Goal: Communication & Community: Answer question/provide support

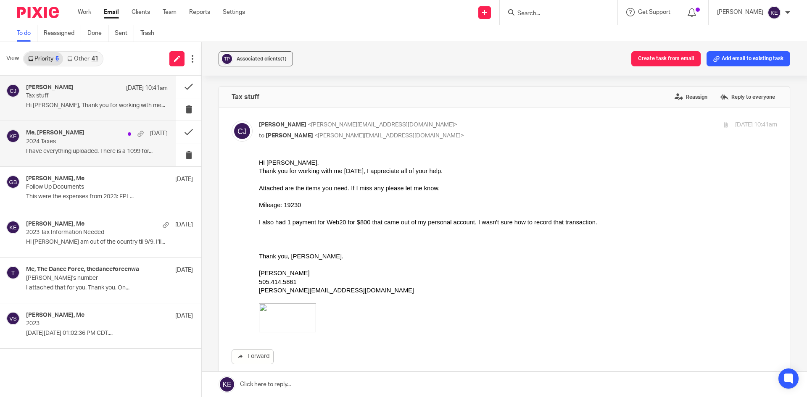
scroll to position [138, 0]
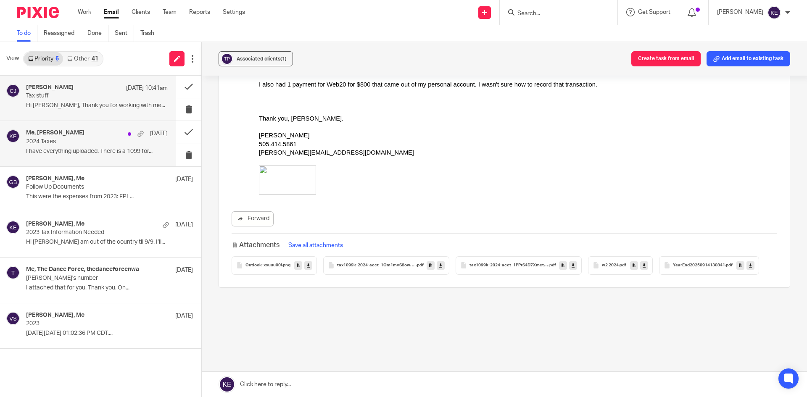
click at [88, 146] on div "Me, [PERSON_NAME] [DATE] Taxes I have everything uploaded. There is a 1099 for.…" at bounding box center [97, 143] width 142 height 28
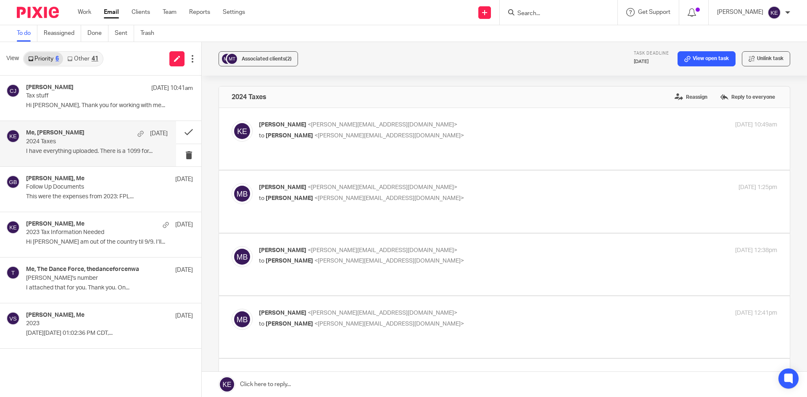
scroll to position [0, 0]
click at [270, 378] on link at bounding box center [504, 384] width 605 height 25
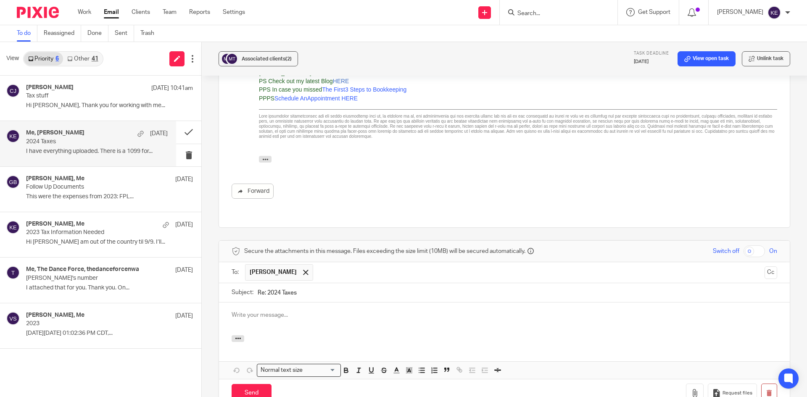
click at [240, 311] on p at bounding box center [504, 315] width 545 height 8
click at [317, 311] on p "What happened to the" at bounding box center [504, 315] width 545 height 8
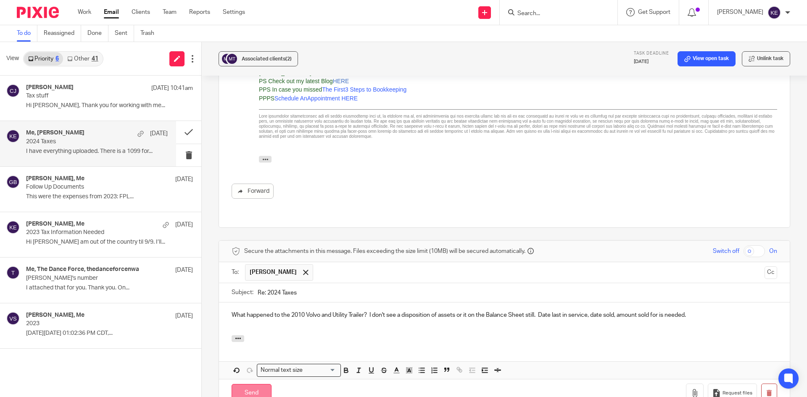
click at [253, 384] on input "Send" at bounding box center [252, 393] width 40 height 18
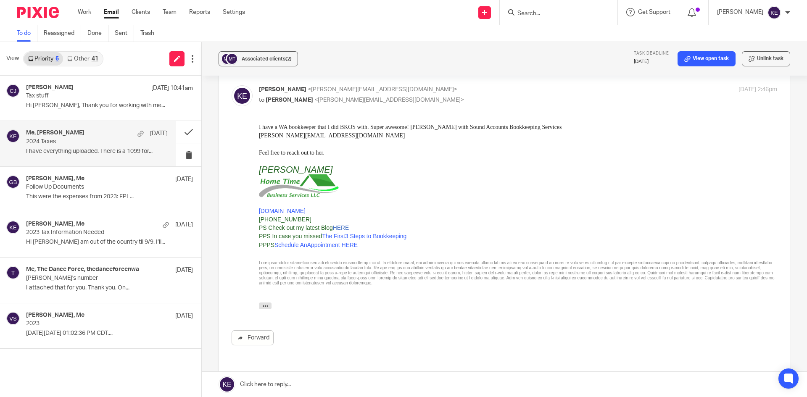
click at [268, 387] on link at bounding box center [504, 384] width 605 height 25
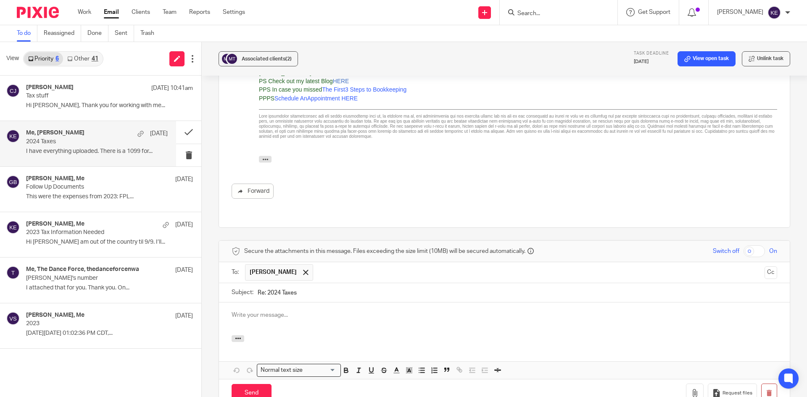
scroll to position [0, 0]
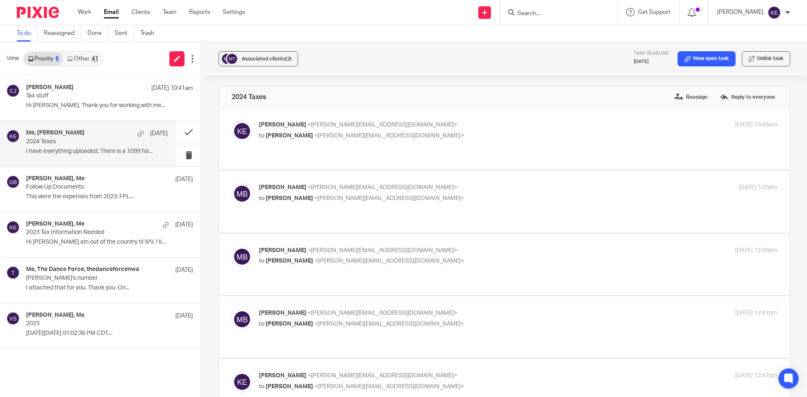
scroll to position [747, 0]
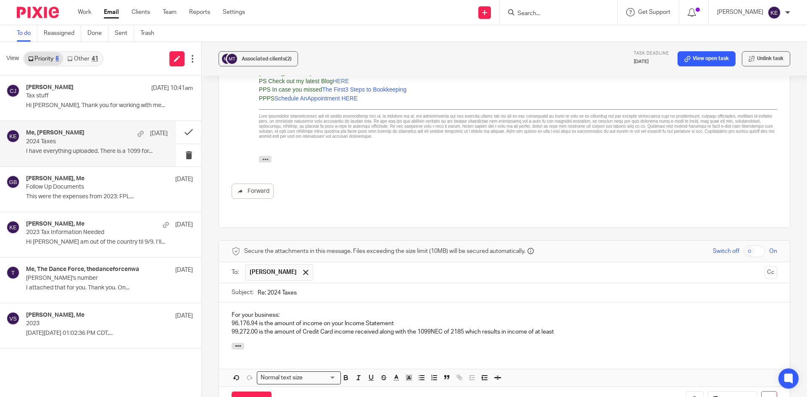
click at [577, 328] on p "99,272.00 is the amount of Credit Card income received along with the 1099NEC o…" at bounding box center [504, 332] width 545 height 8
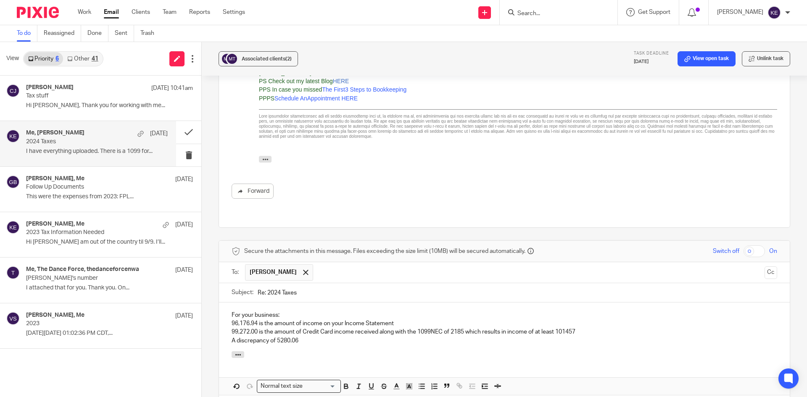
click at [321, 337] on p "A discrepancy of 5280.06" at bounding box center [504, 341] width 545 height 8
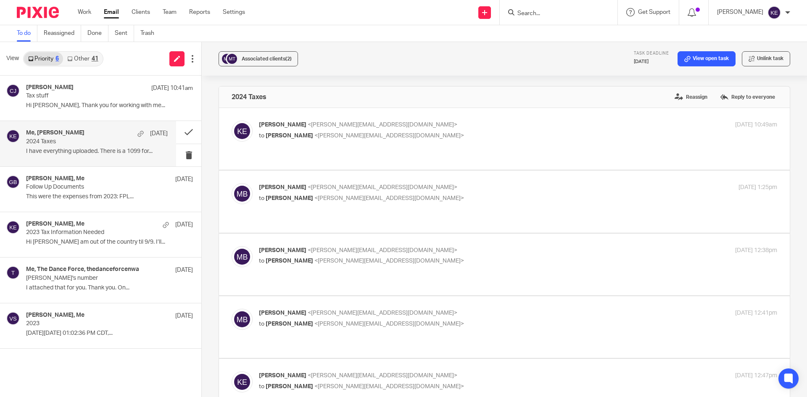
scroll to position [747, 0]
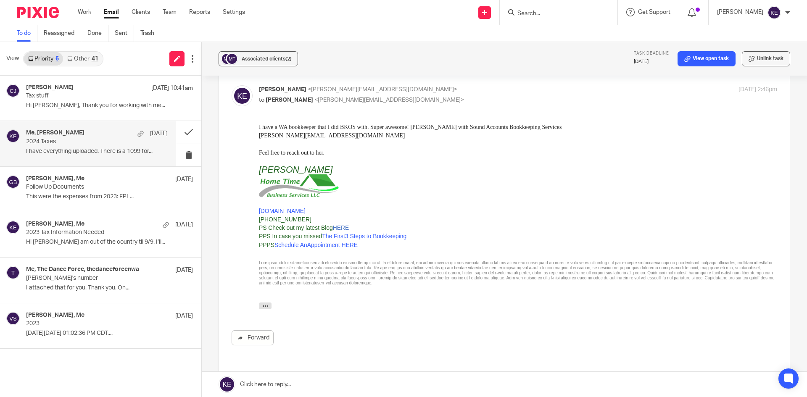
click at [72, 149] on p "I have everything uploaded. There is a 1099 for..." at bounding box center [97, 151] width 142 height 7
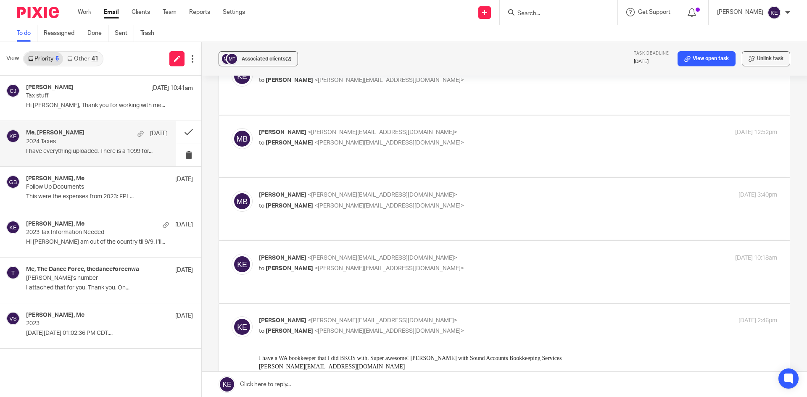
scroll to position [348, 0]
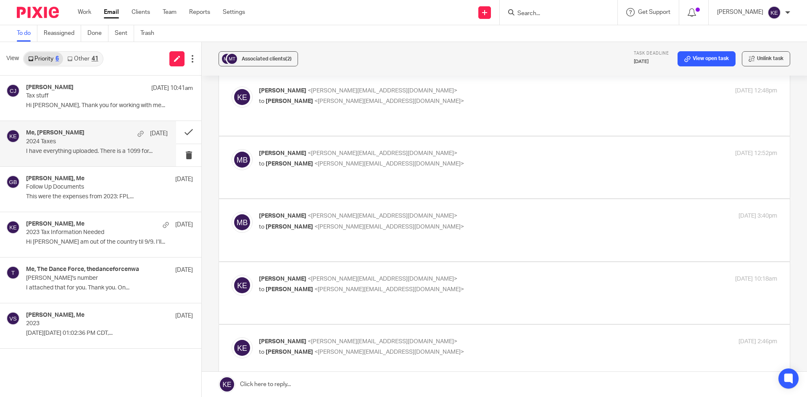
click at [474, 285] on p "to Molly Beyer <molly@mkbeyerbooks.com>" at bounding box center [431, 289] width 345 height 9
checkbox input "true"
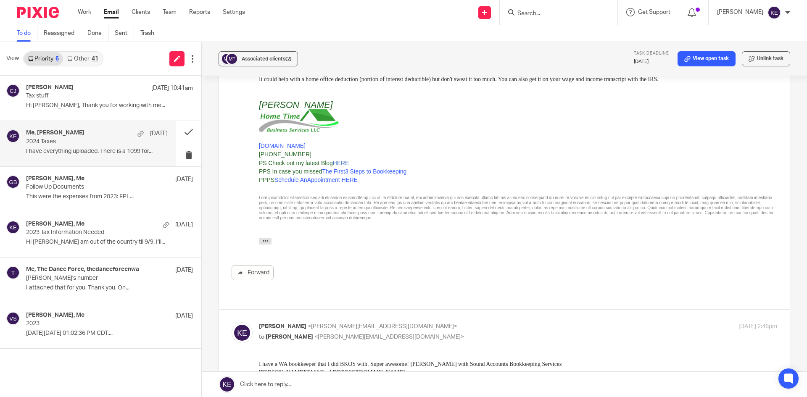
scroll to position [570, 0]
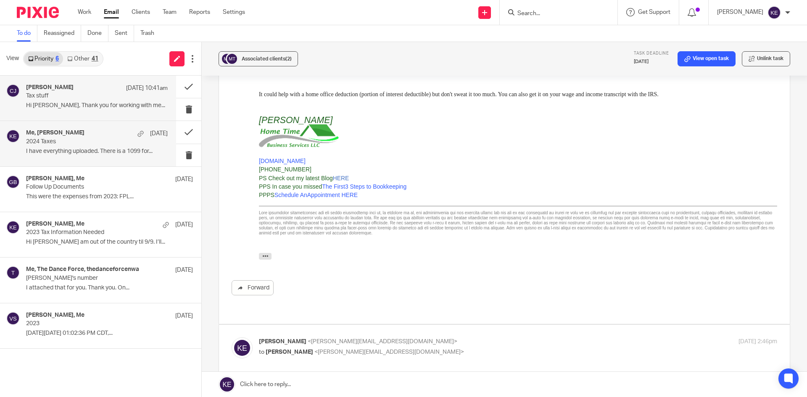
click at [102, 108] on p "Hi [PERSON_NAME], Thank you for working with me..." at bounding box center [97, 105] width 142 height 7
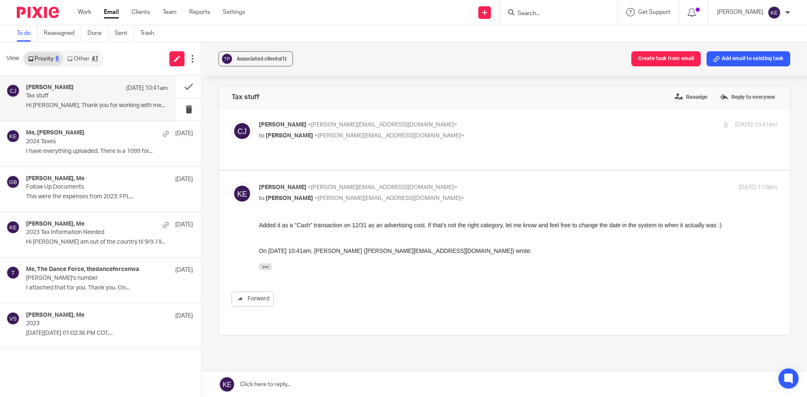
scroll to position [0, 0]
click at [85, 129] on div "Me, [PERSON_NAME] [DATE] Taxes I have everything uploaded. There is a 1099 for.…" at bounding box center [88, 143] width 176 height 45
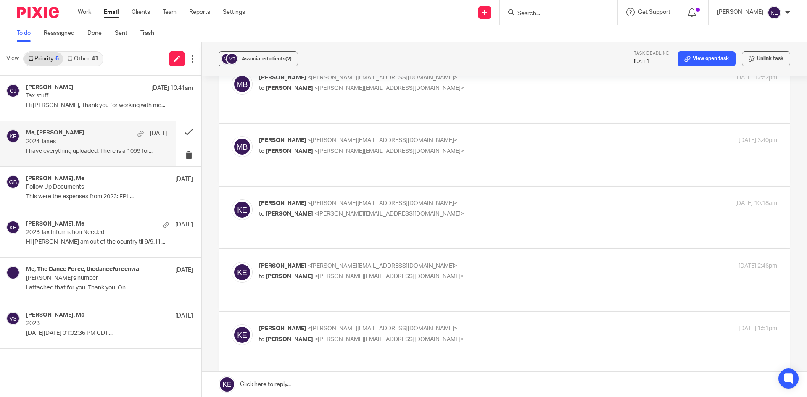
scroll to position [420, 0]
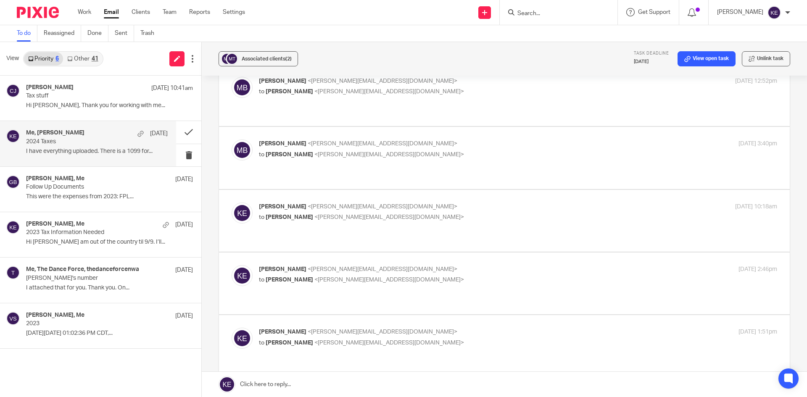
click at [435, 276] on p "to Molly Beyer <molly@mkbeyerbooks.com>" at bounding box center [431, 280] width 345 height 9
checkbox input "true"
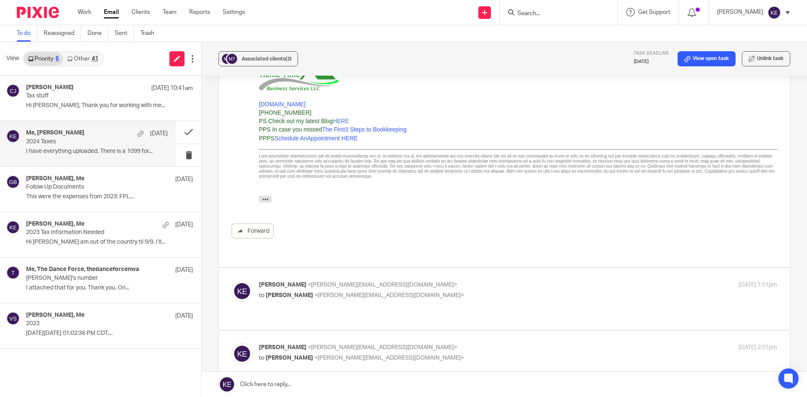
scroll to position [714, 0]
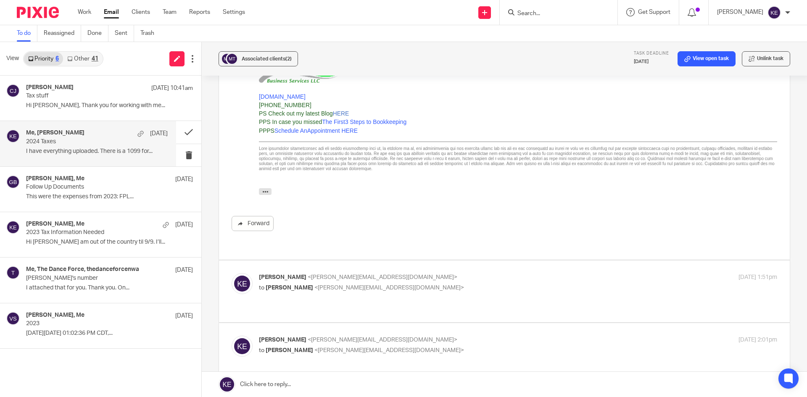
click at [436, 273] on div "Kim Erick <kim@hometimebusinessservices.com> to Molly Beyer <molly@mkbeyerbooks…" at bounding box center [518, 283] width 518 height 21
checkbox input "true"
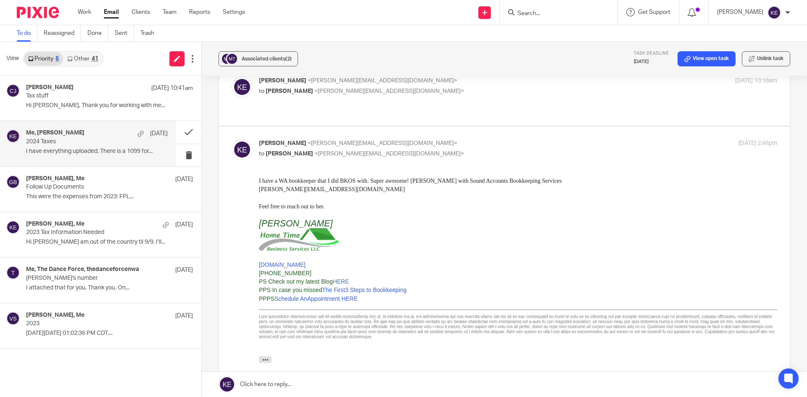
scroll to position [378, 0]
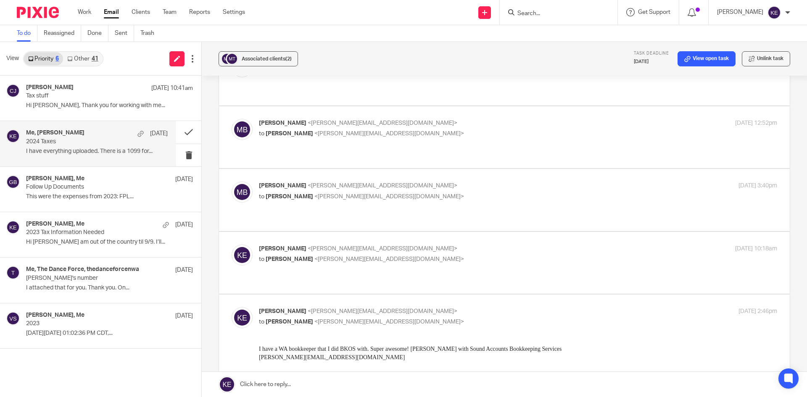
click at [439, 255] on p "to Molly Beyer <molly@mkbeyerbooks.com>" at bounding box center [431, 259] width 345 height 9
checkbox input "true"
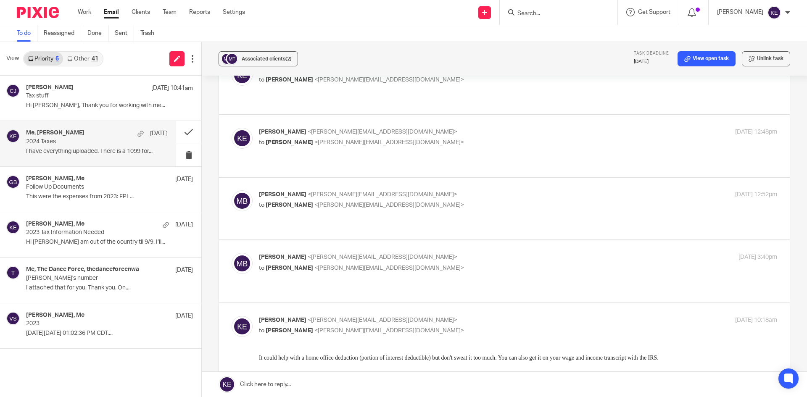
scroll to position [294, 0]
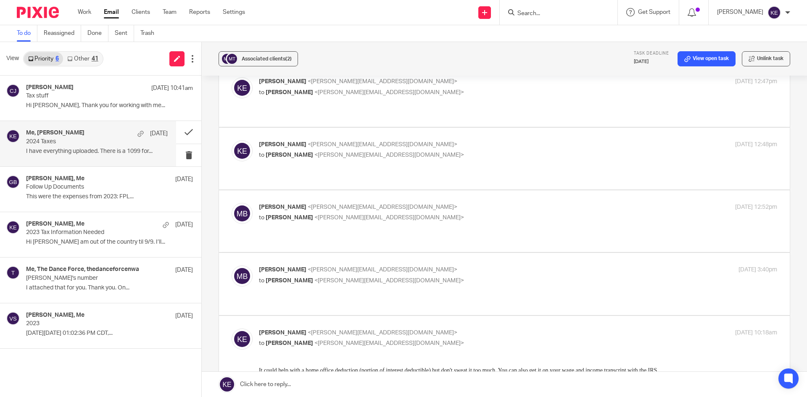
click at [442, 253] on label at bounding box center [504, 284] width 571 height 62
click at [232, 265] on input "checkbox" at bounding box center [231, 265] width 0 height 0
checkbox input "true"
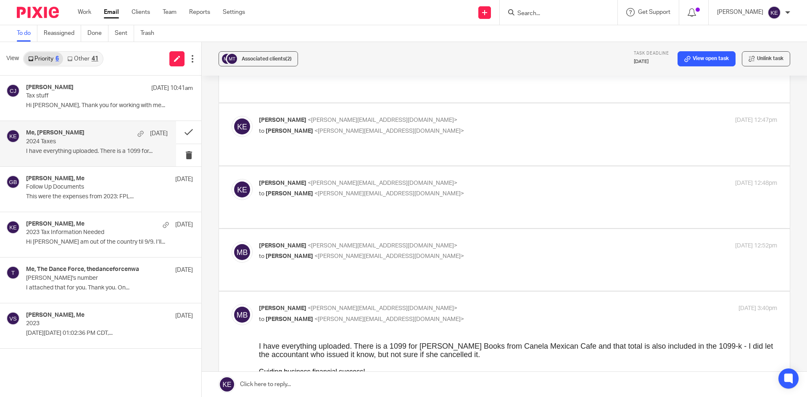
scroll to position [252, 0]
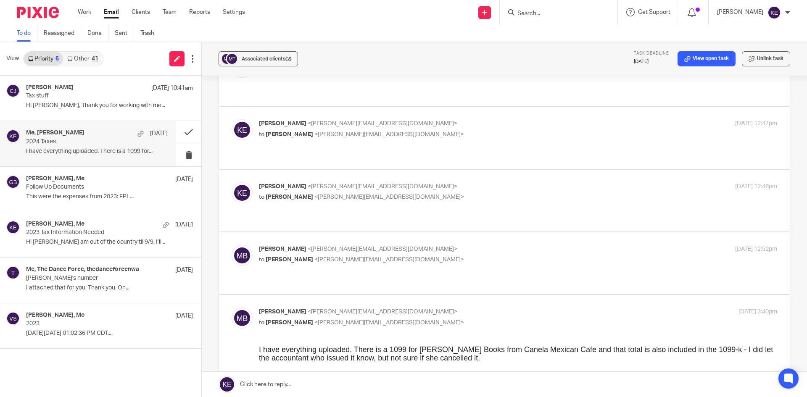
click at [447, 245] on div "Molly Beyer <molly@mkbeyerbooks.com> to Kimberly Erick <kim@hometimebusinessser…" at bounding box center [431, 254] width 345 height 19
checkbox input "true"
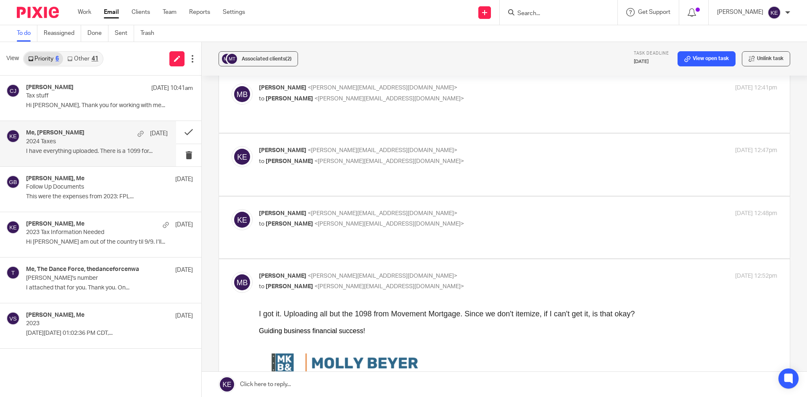
scroll to position [210, 0]
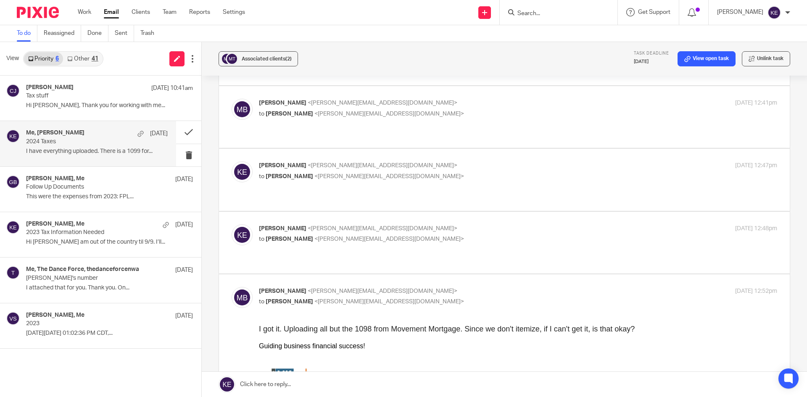
click at [443, 235] on p "to Molly Beyer <molly@mkbeyerbooks.com>" at bounding box center [431, 239] width 345 height 9
checkbox input "true"
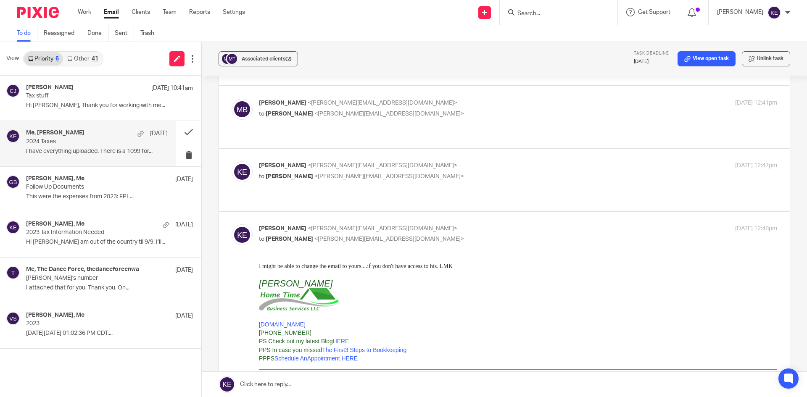
scroll to position [0, 0]
click at [451, 172] on p "to Molly Beyer <molly@mkbeyerbooks.com>" at bounding box center [431, 176] width 345 height 9
checkbox input "true"
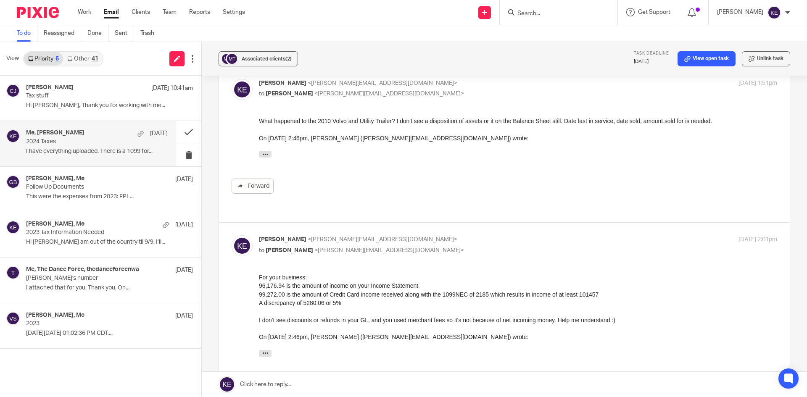
scroll to position [1963, 0]
